Goal: Find specific page/section: Find specific page/section

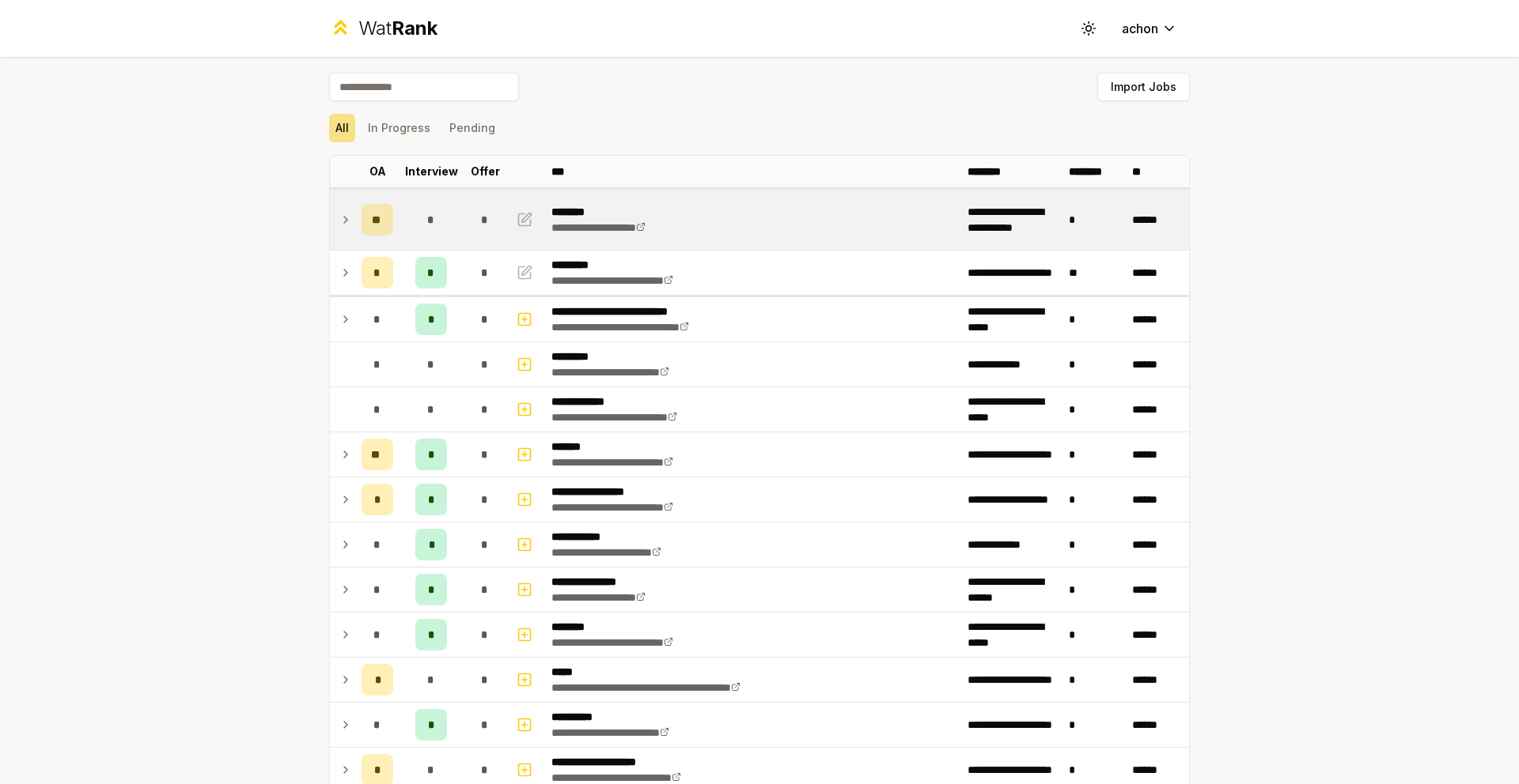
click at [344, 219] on icon at bounding box center [345, 219] width 3 height 7
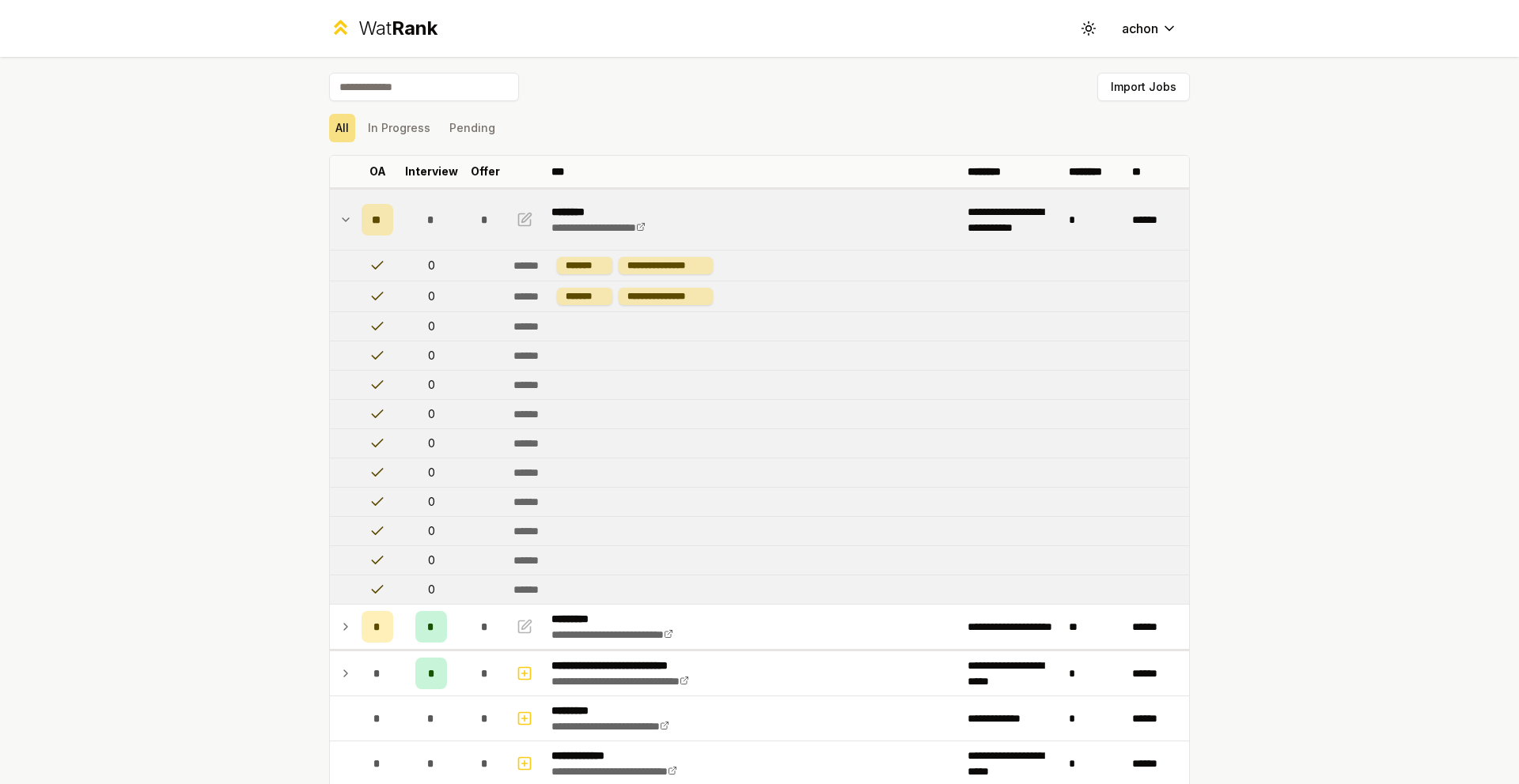
click at [342, 219] on icon at bounding box center [345, 219] width 7 height 3
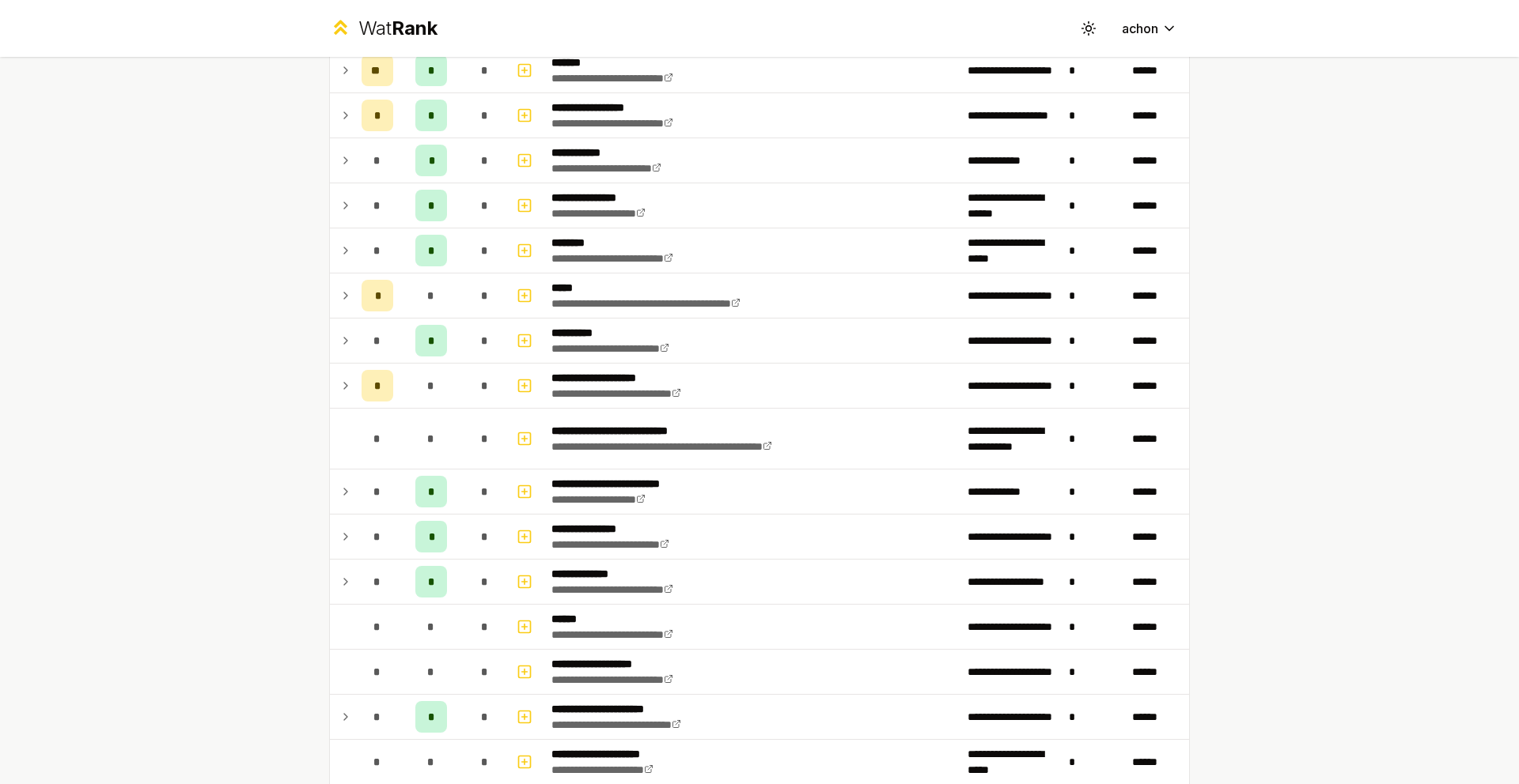
scroll to position [426, 0]
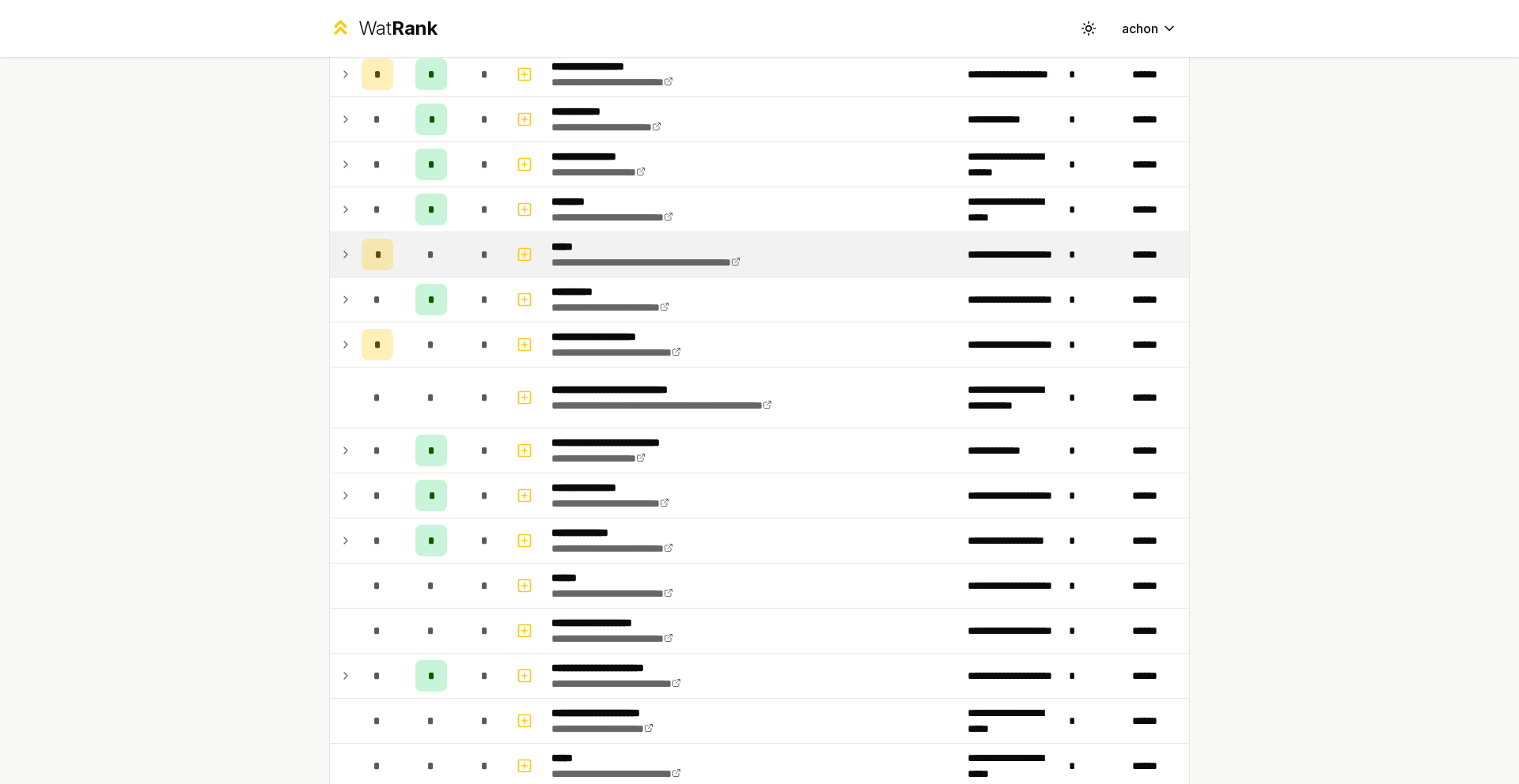
click at [339, 257] on icon at bounding box center [345, 255] width 12 height 19
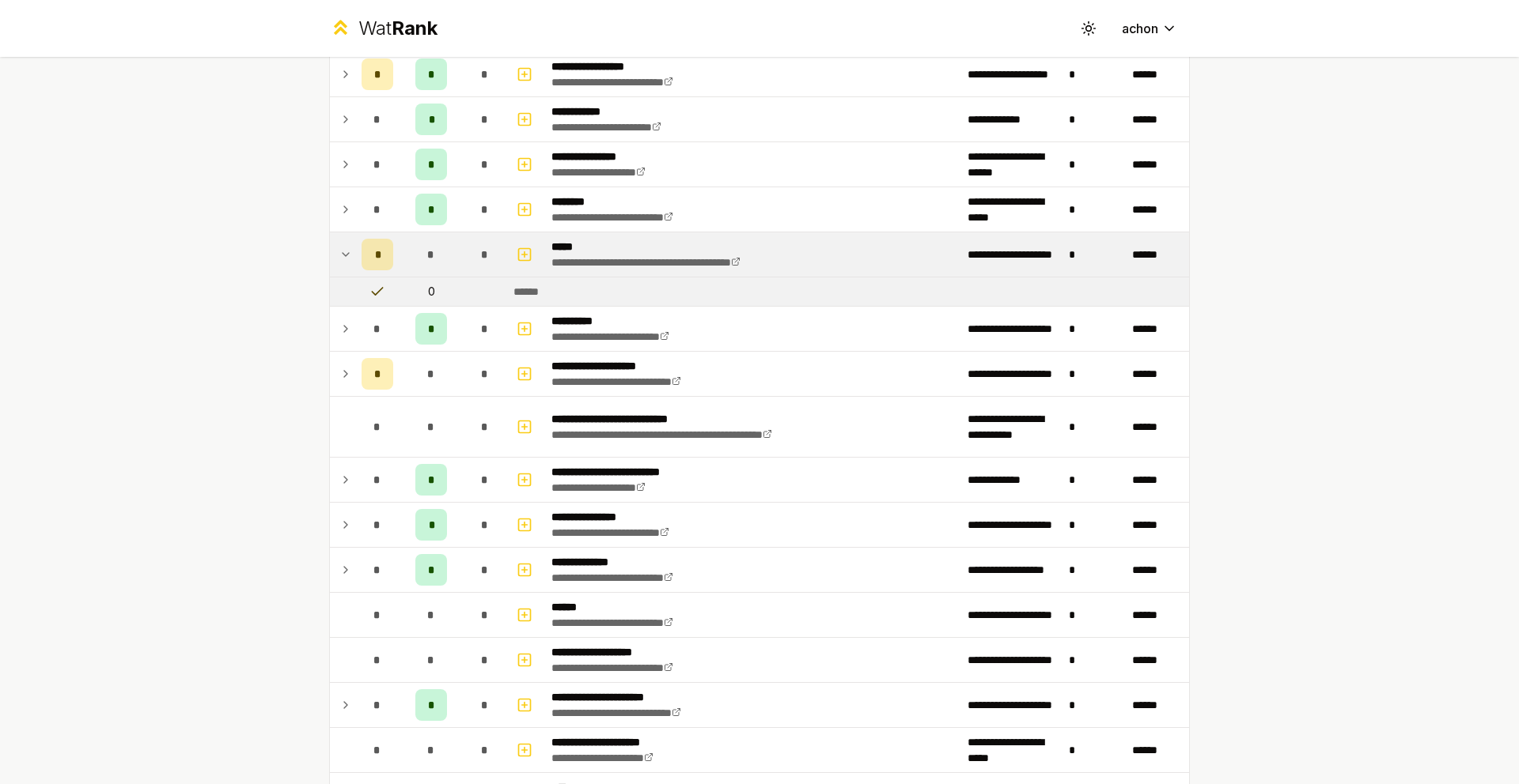
click at [339, 257] on icon at bounding box center [345, 255] width 12 height 19
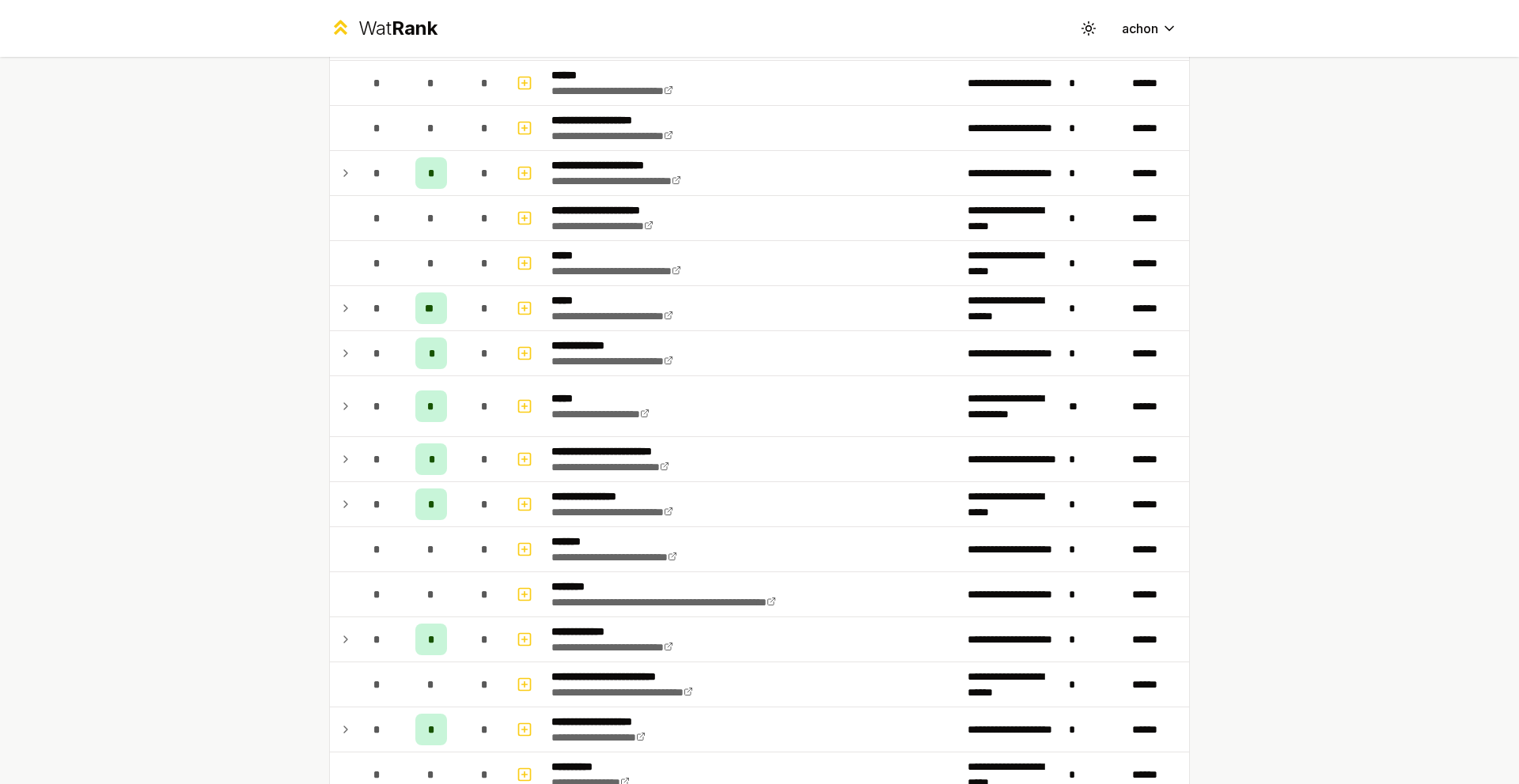
scroll to position [961, 0]
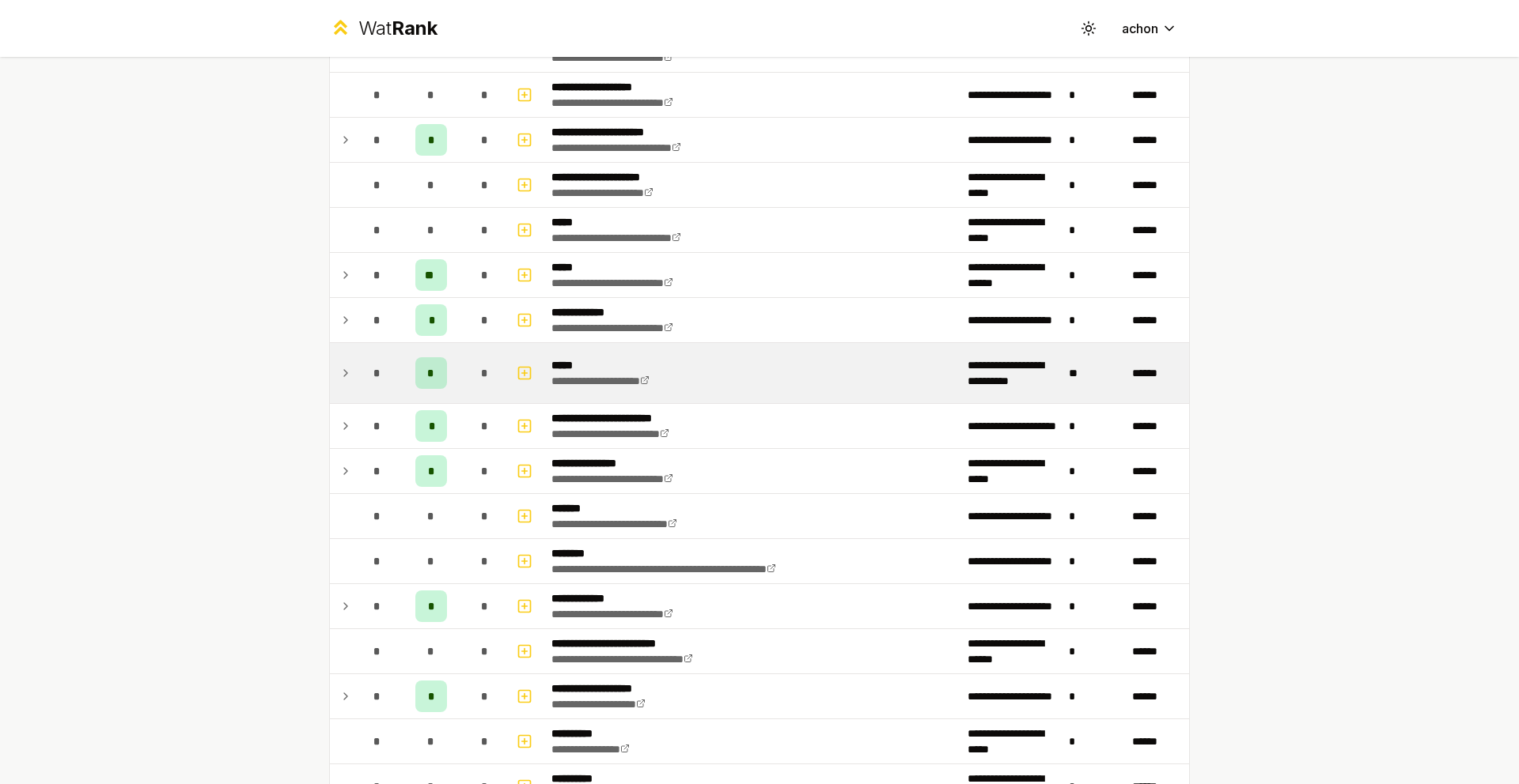
click at [346, 359] on td at bounding box center [342, 373] width 25 height 60
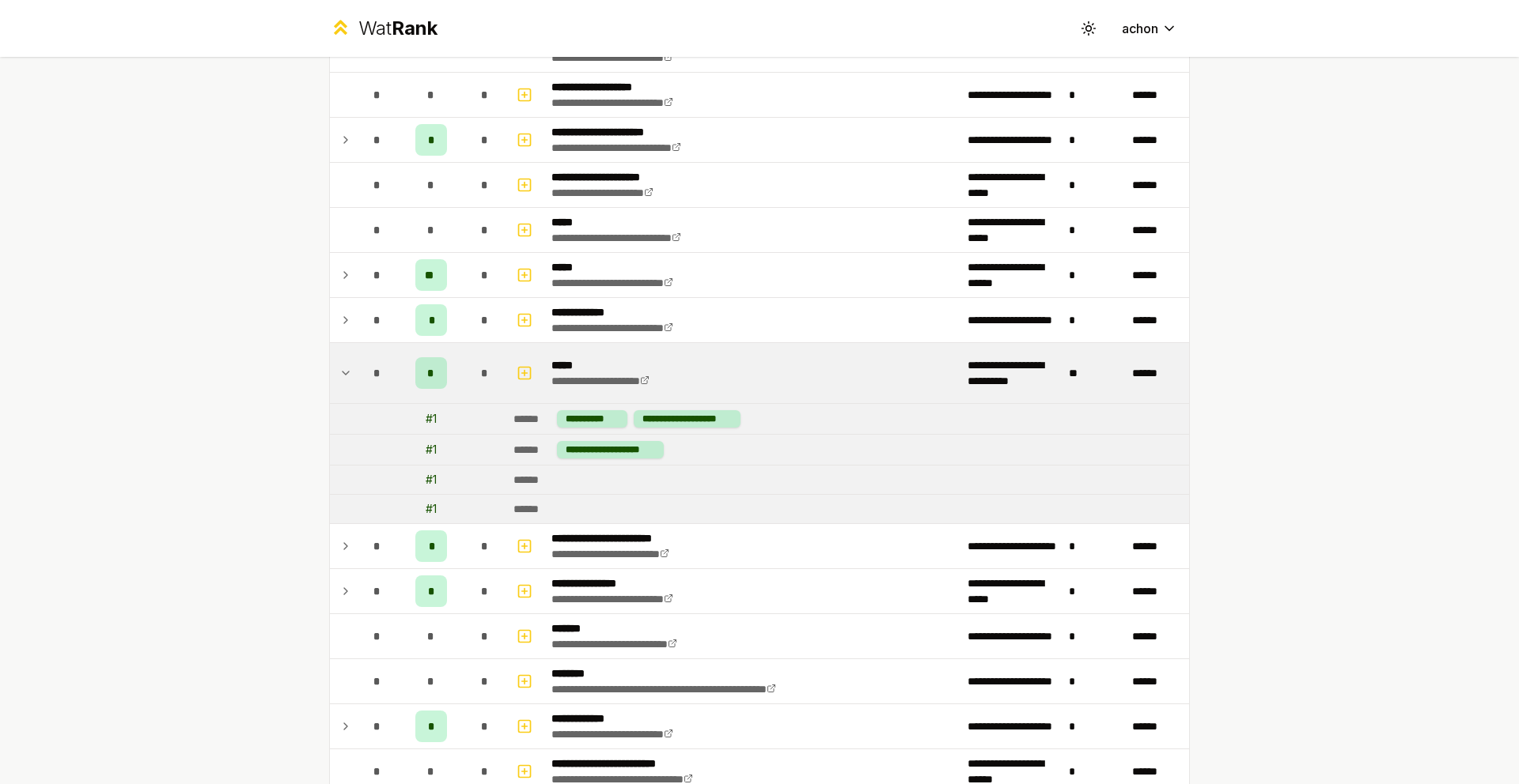
click at [341, 368] on icon at bounding box center [345, 373] width 12 height 19
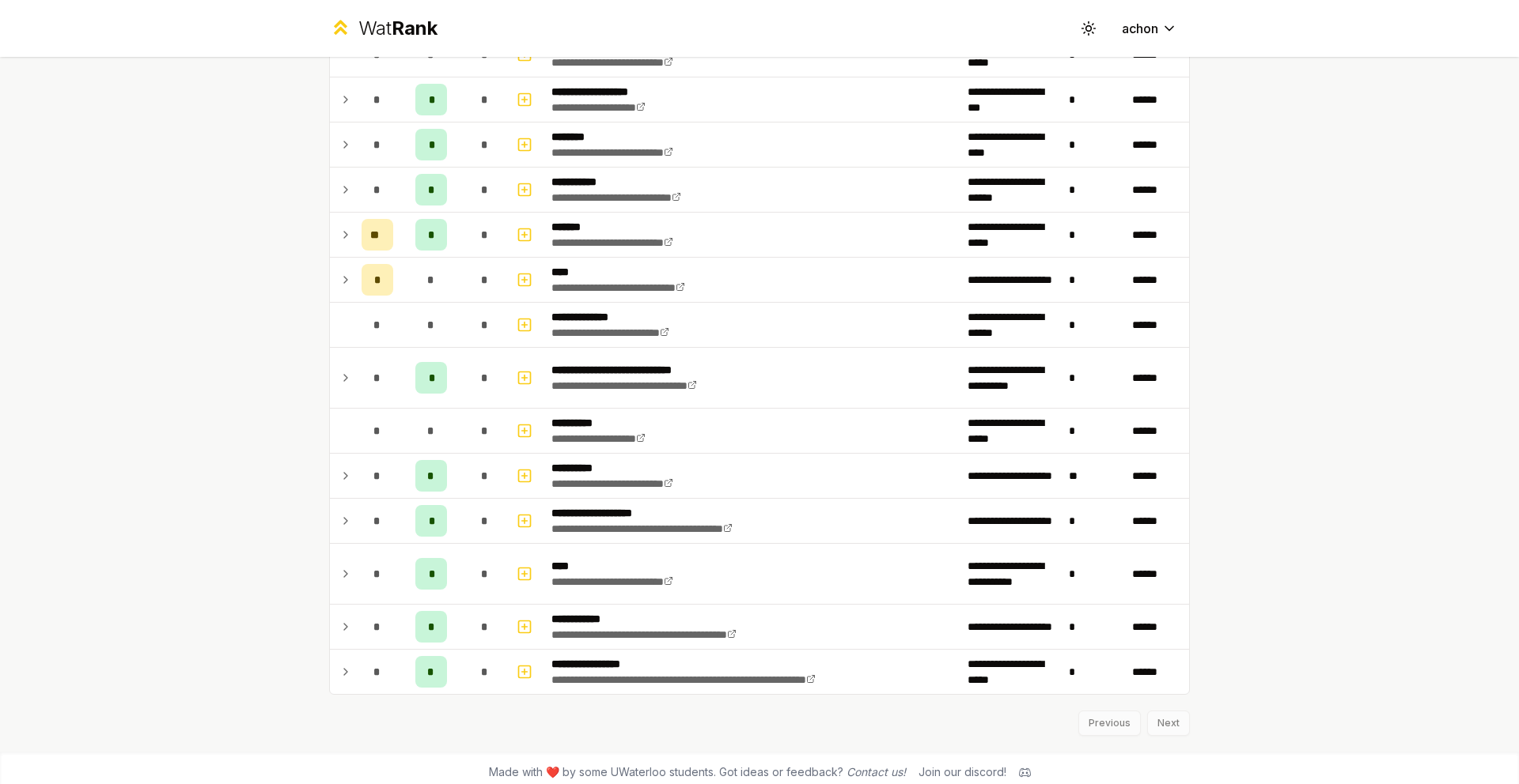
scroll to position [1837, 0]
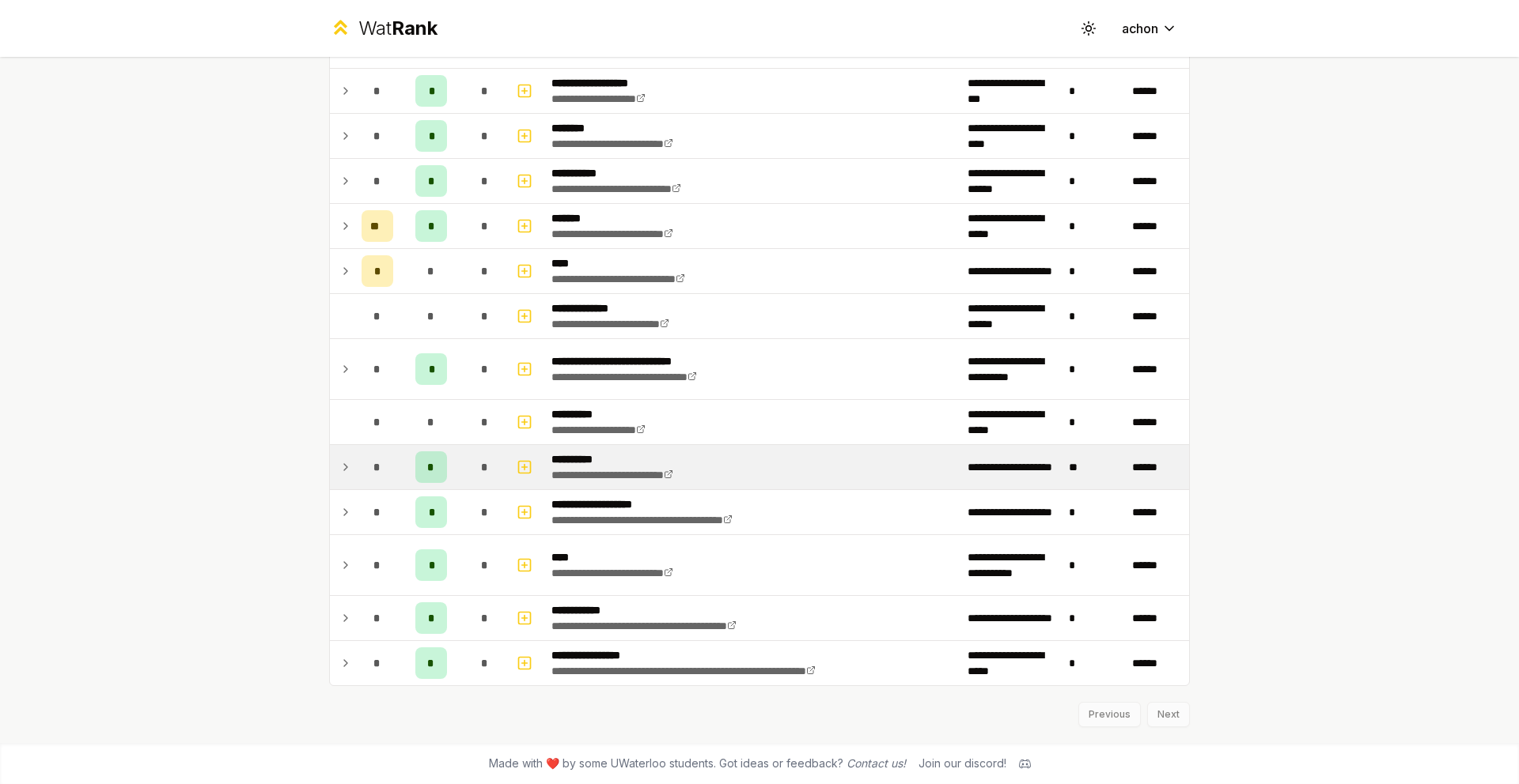
click at [339, 465] on icon at bounding box center [345, 468] width 12 height 19
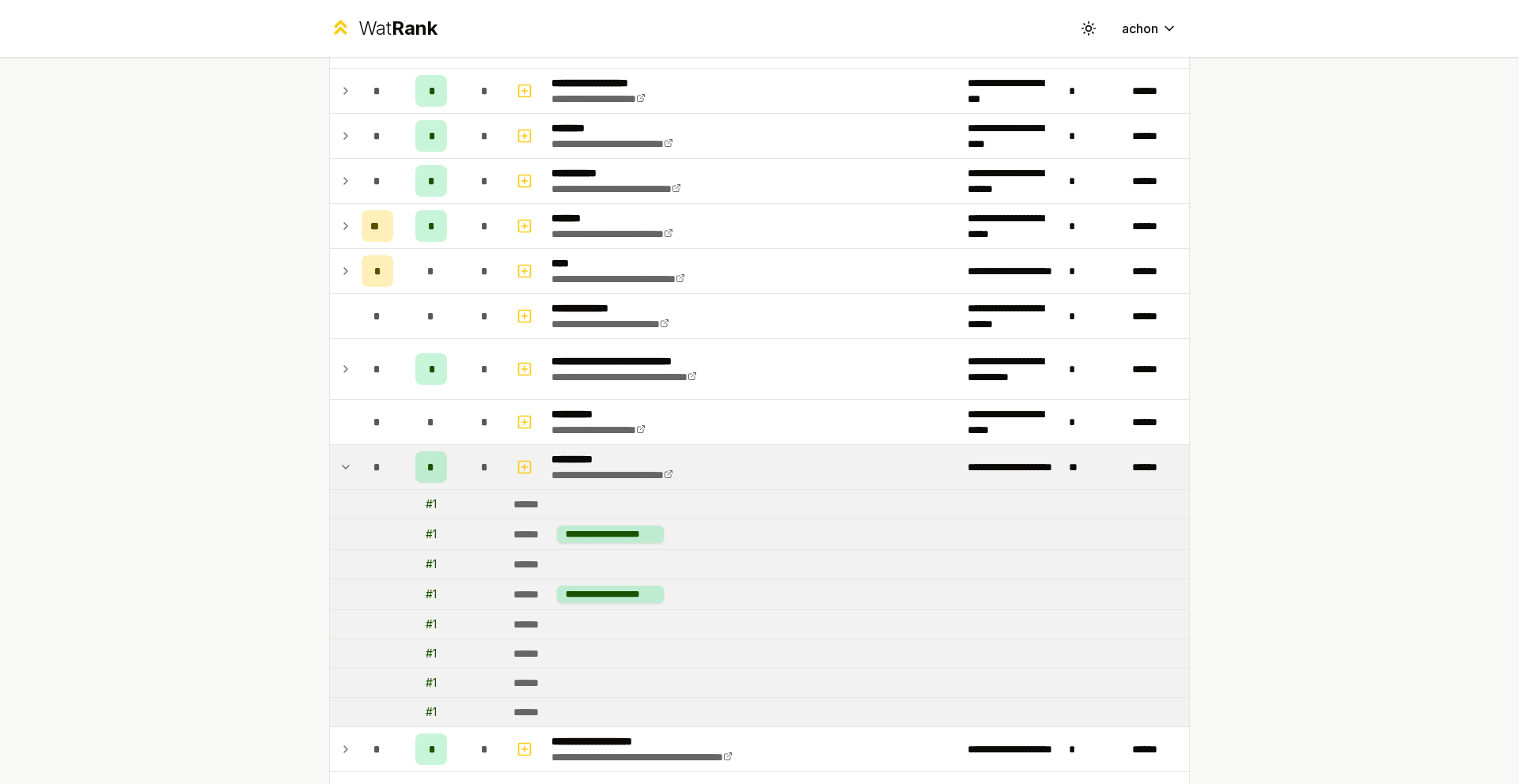
click at [339, 465] on icon at bounding box center [345, 468] width 12 height 19
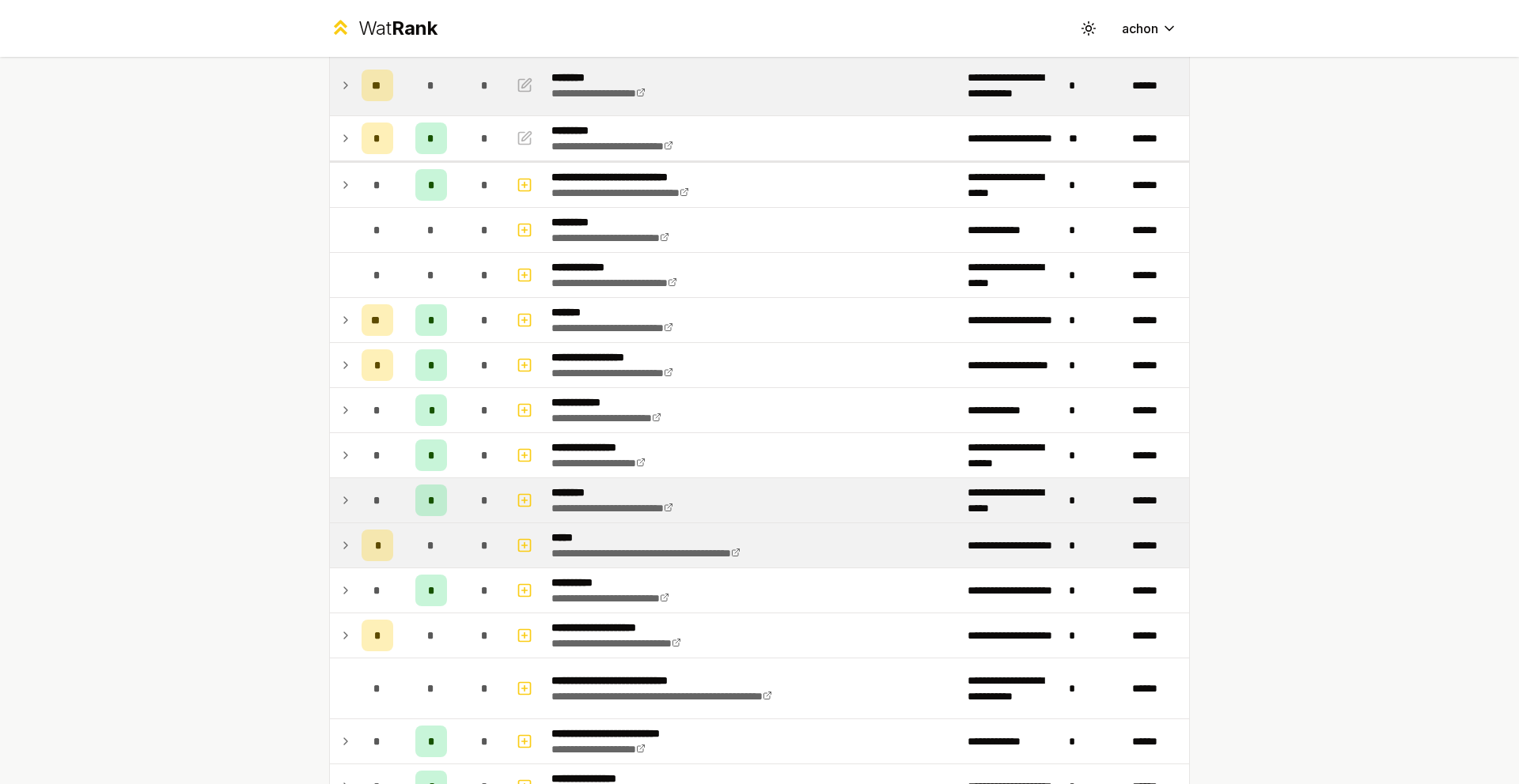
scroll to position [160, 0]
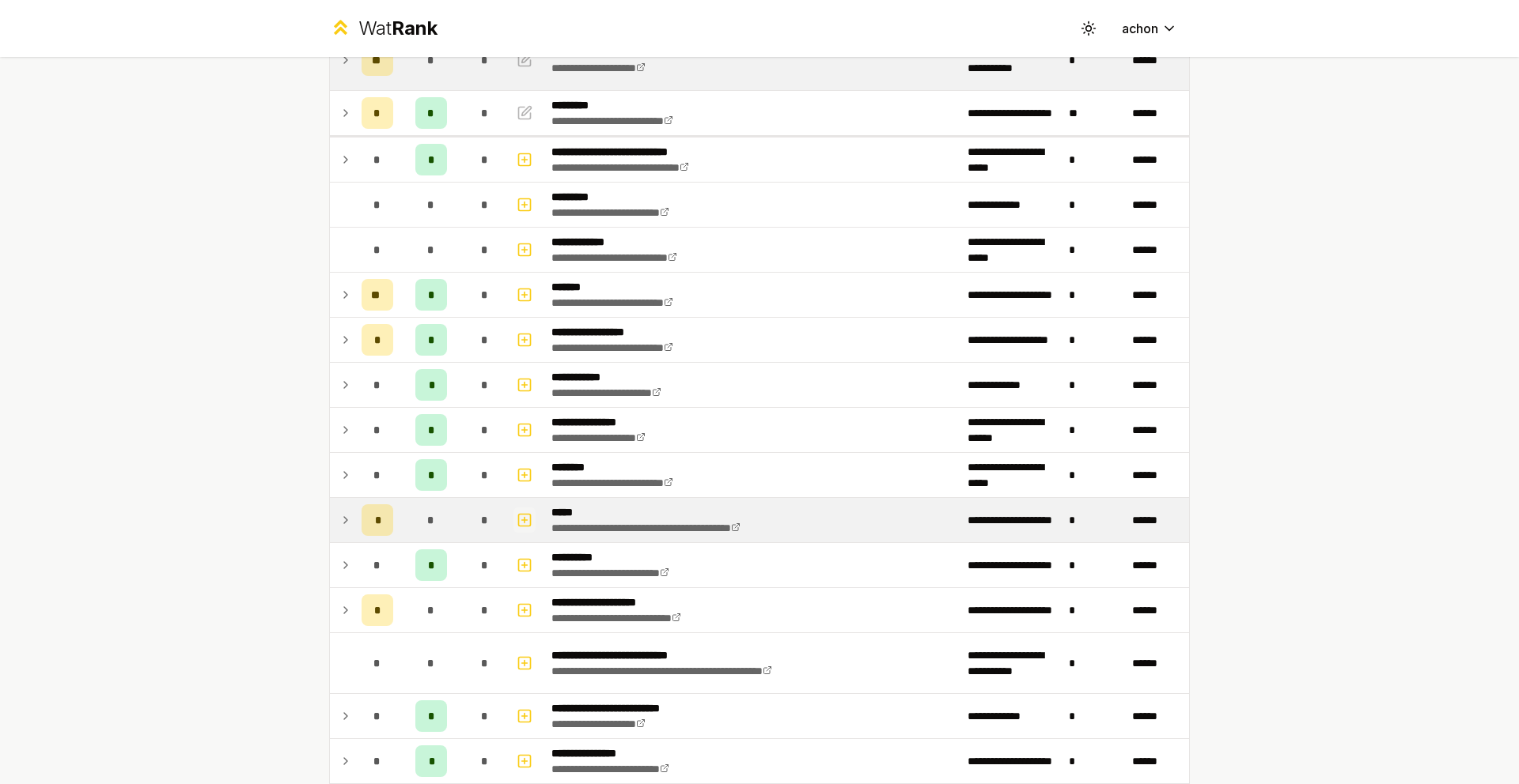
click at [518, 511] on icon "button" at bounding box center [525, 520] width 15 height 19
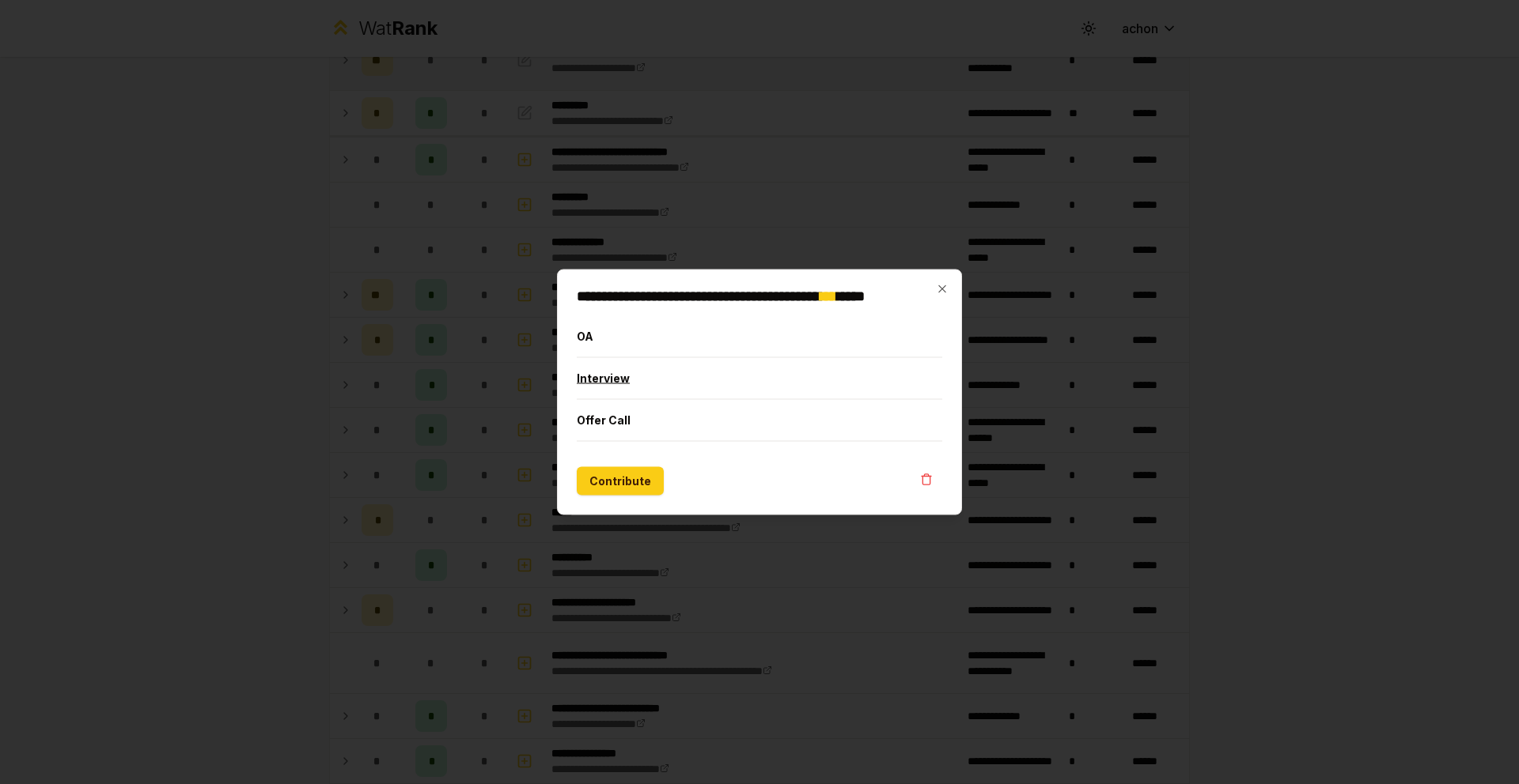
click at [715, 378] on button "Interview" at bounding box center [759, 379] width 365 height 41
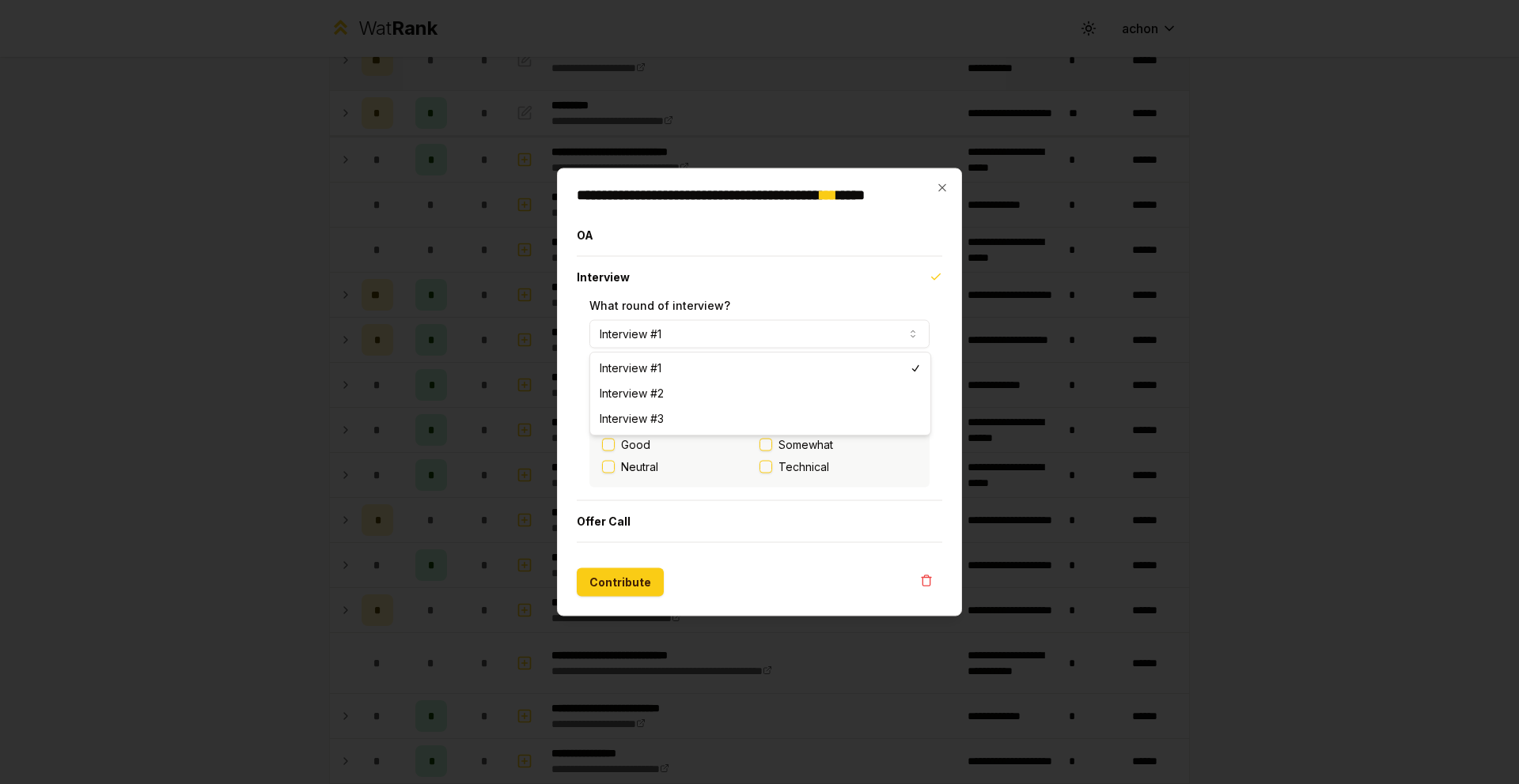
click at [703, 341] on button "Interview #1" at bounding box center [760, 334] width 340 height 29
click at [704, 340] on button "Interview #1" at bounding box center [760, 334] width 340 height 29
click at [938, 184] on icon "button" at bounding box center [941, 187] width 7 height 7
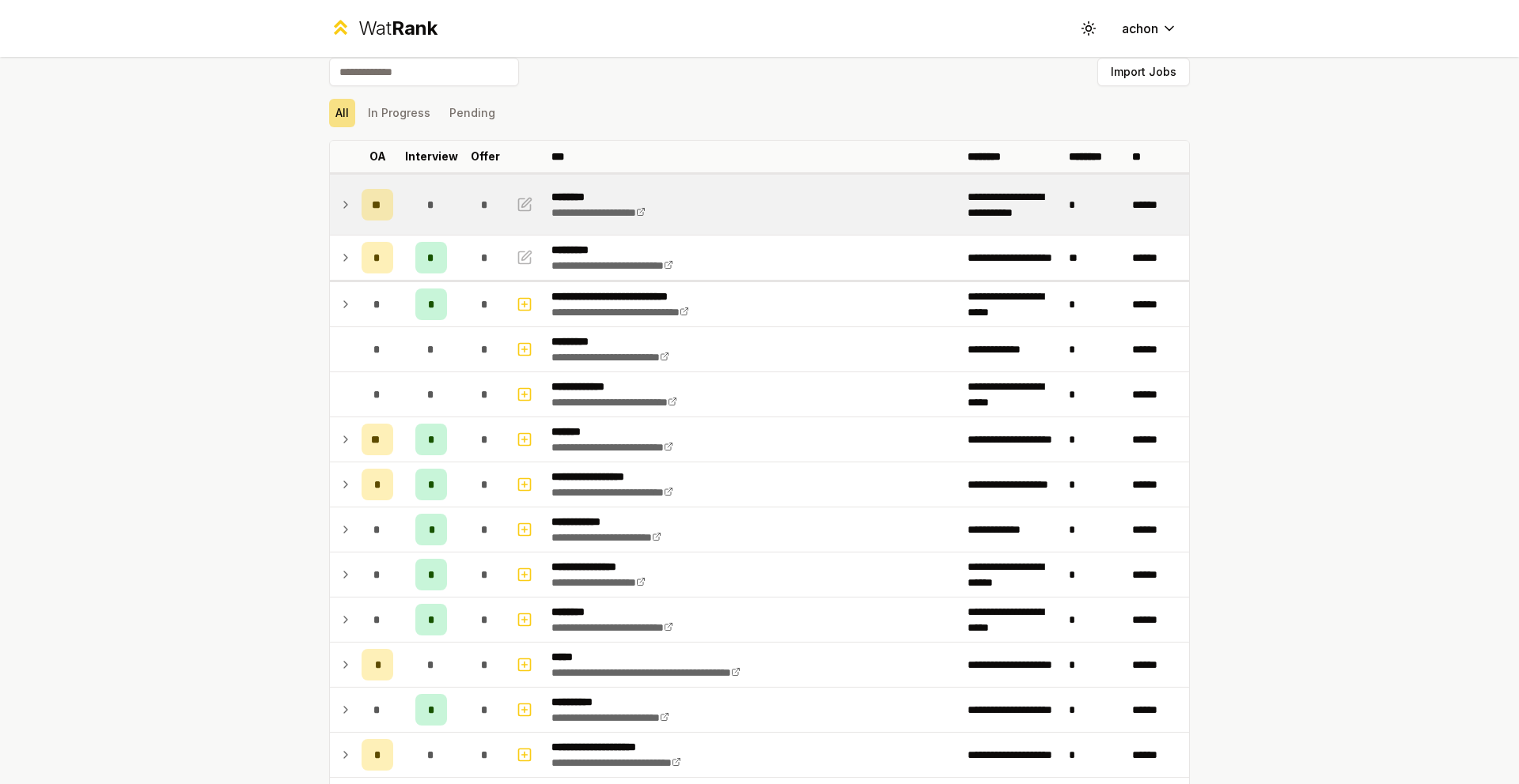
scroll to position [0, 0]
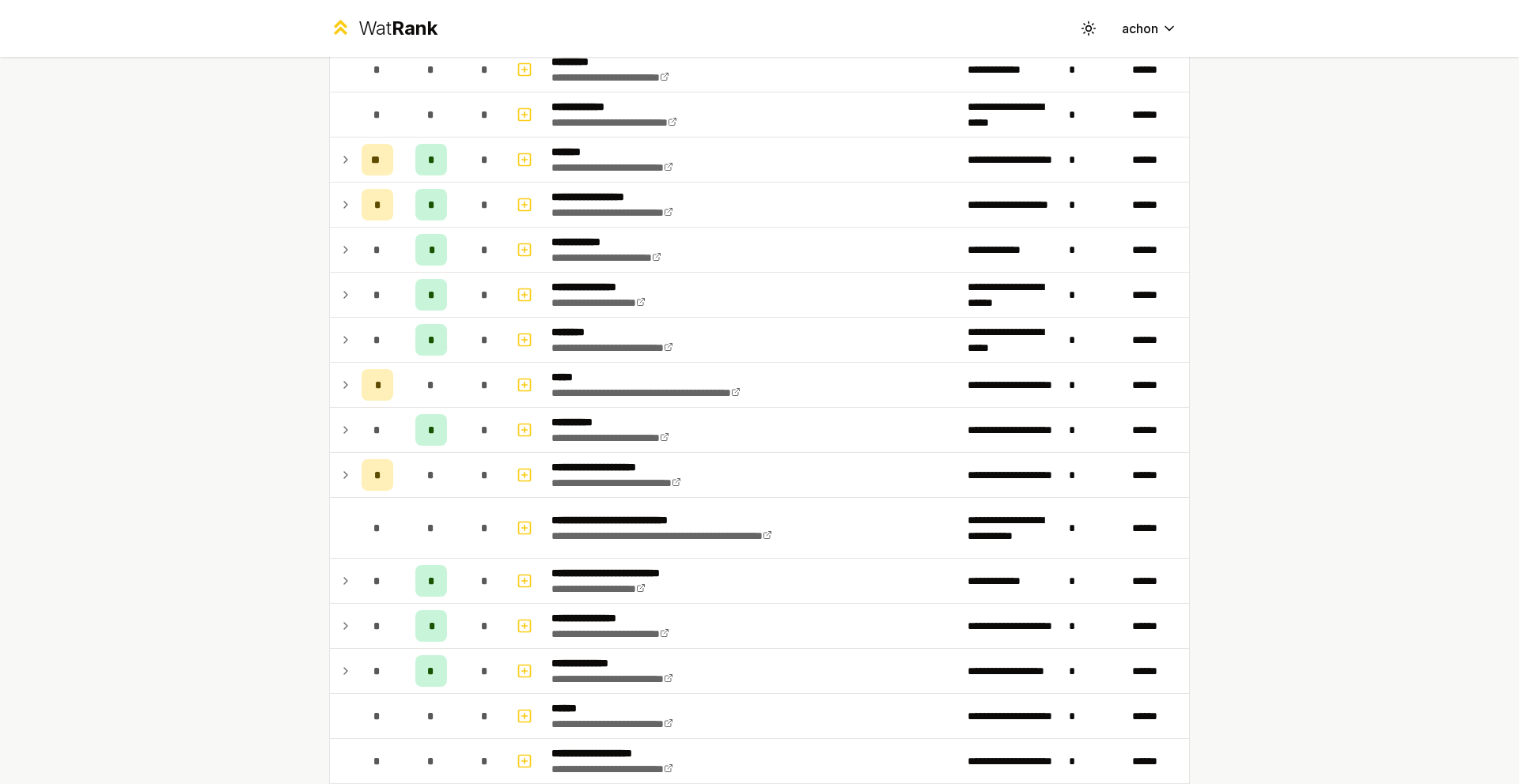
scroll to position [300, 0]
